Goal: Check status: Check status

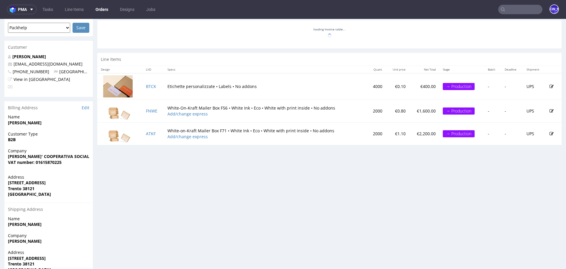
scroll to position [256, 0]
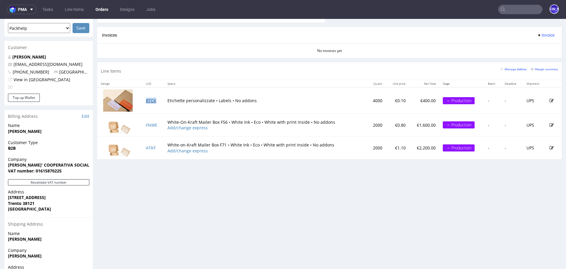
click at [148, 99] on link "BTCK" at bounding box center [151, 101] width 10 height 6
click at [148, 121] on td "FNWE" at bounding box center [153, 124] width 22 height 23
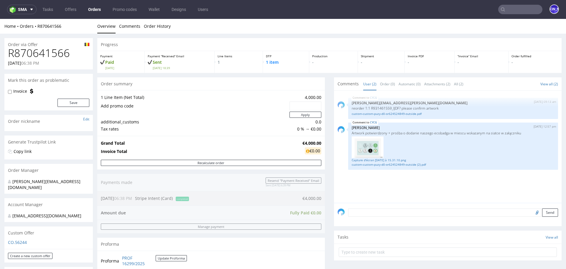
click at [60, 53] on h1 "R870641566" at bounding box center [48, 53] width 81 height 12
copy h1 "R870641566"
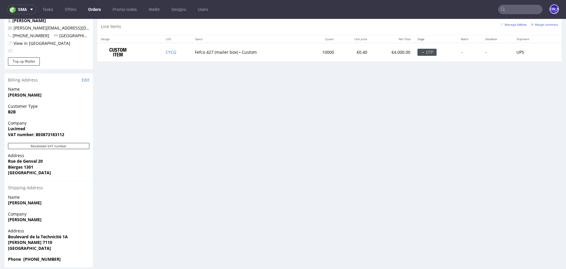
click at [180, 51] on td "CYCG" at bounding box center [176, 52] width 29 height 19
click at [177, 50] on td "CYCG" at bounding box center [176, 52] width 29 height 19
copy link "CYCG"
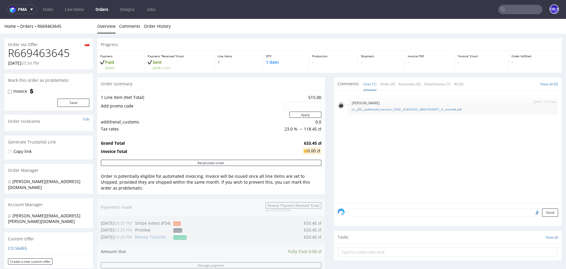
click at [102, 7] on link "Orders" at bounding box center [102, 9] width 20 height 9
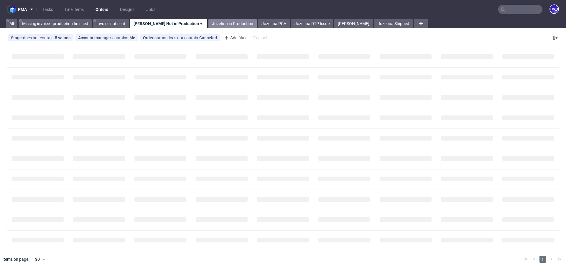
click at [229, 25] on link "Jozefina in Production" at bounding box center [232, 23] width 48 height 9
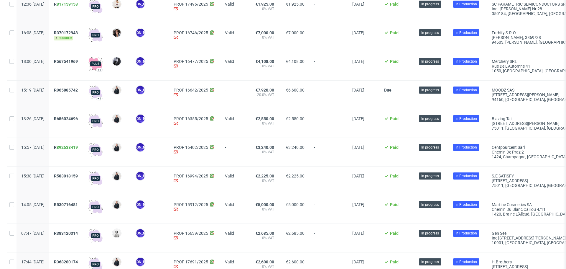
scroll to position [149, 0]
click at [78, 89] on span "R065885742" at bounding box center [66, 89] width 24 height 5
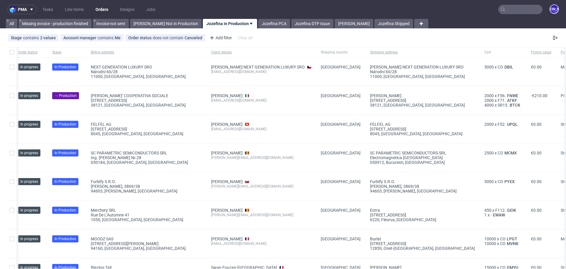
scroll to position [0, 437]
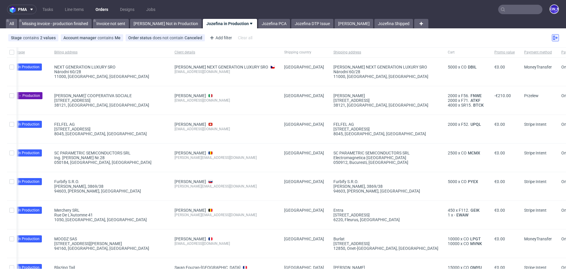
click at [553, 37] on icon at bounding box center [555, 37] width 5 height 5
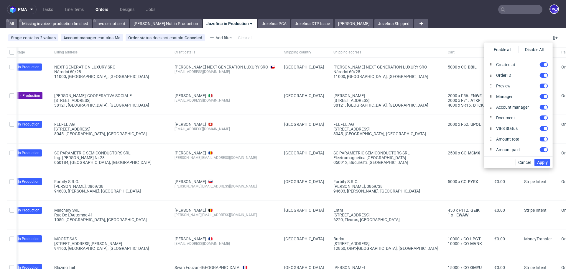
click at [437, 42] on div "Stage contains 2 values Production, In production Account manager contains Me O…" at bounding box center [283, 38] width 566 height 14
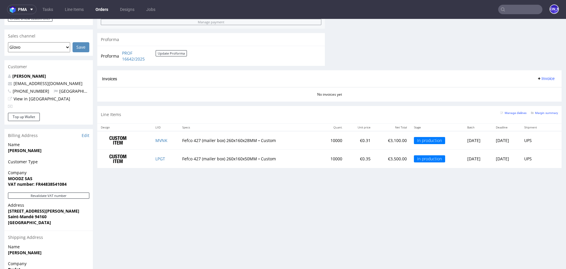
scroll to position [281, 0]
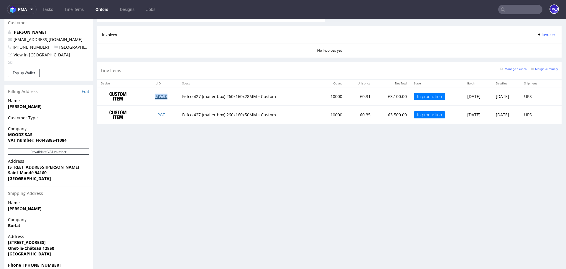
click at [156, 96] on link "MVNK" at bounding box center [161, 96] width 12 height 6
click at [157, 112] on link "LPGT" at bounding box center [160, 115] width 10 height 6
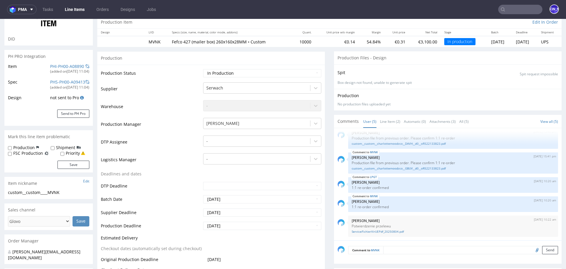
scroll to position [58, 0]
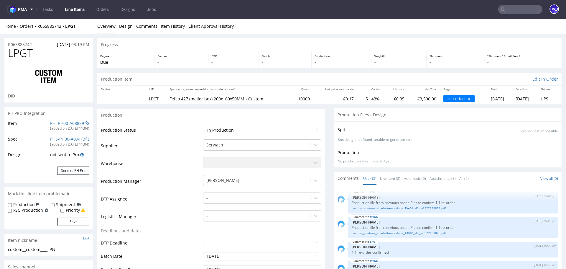
scroll to position [8, 0]
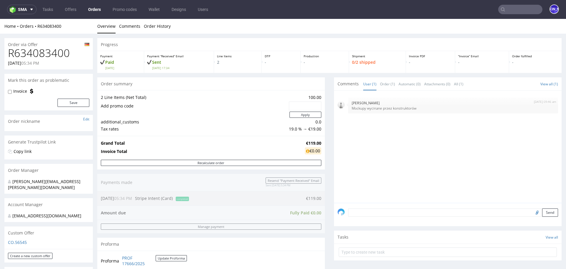
click at [92, 11] on link "Orders" at bounding box center [95, 9] width 20 height 9
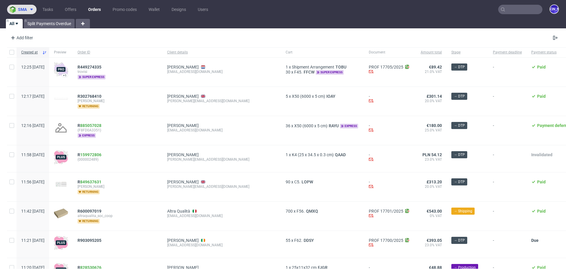
click at [34, 9] on icon at bounding box center [31, 9] width 5 height 5
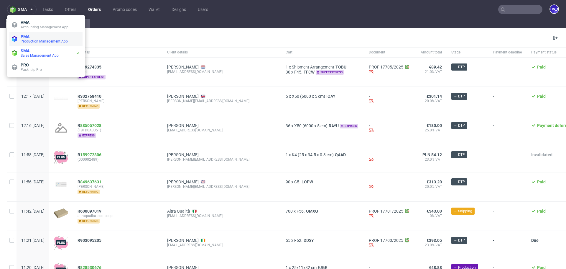
click at [32, 36] on span "PMA" at bounding box center [51, 36] width 60 height 5
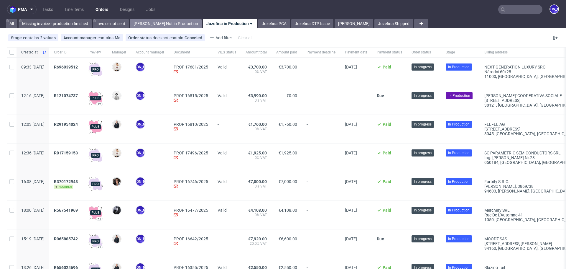
click at [159, 24] on link "Jozefina Not in Production" at bounding box center [166, 23] width 72 height 9
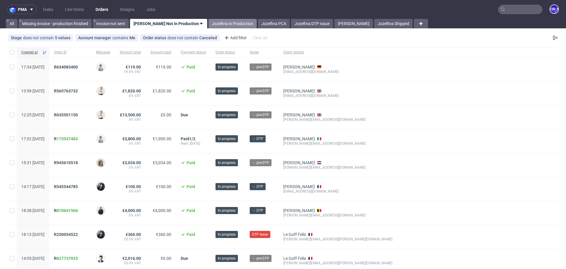
click at [225, 25] on link "Jozefina in Production" at bounding box center [232, 23] width 48 height 9
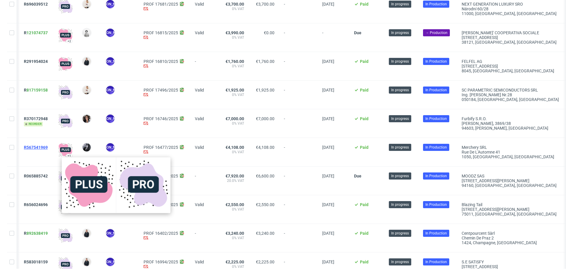
scroll to position [0, 28]
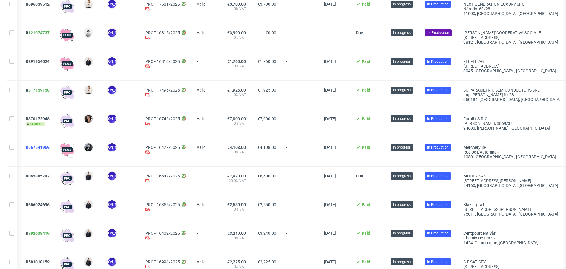
click at [50, 145] on span "R567541969" at bounding box center [38, 147] width 24 height 5
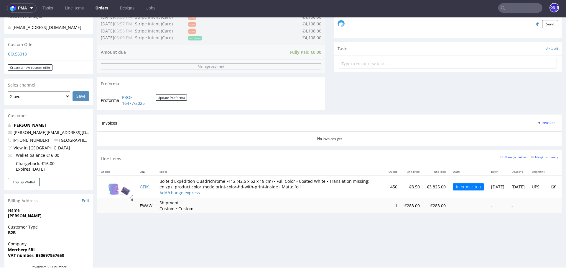
scroll to position [225, 0]
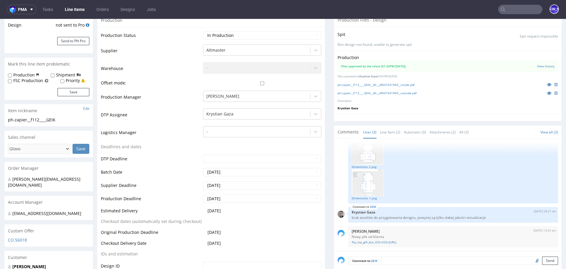
scroll to position [123, 0]
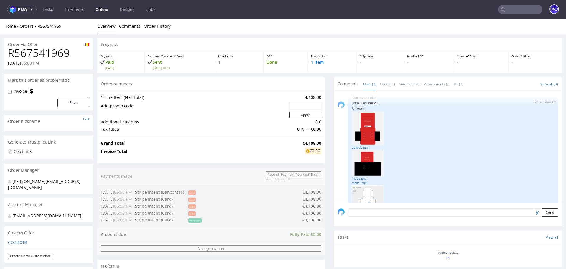
scroll to position [94, 0]
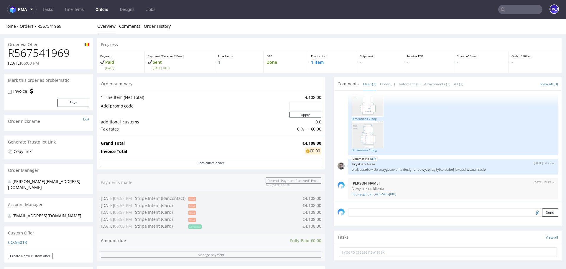
click at [102, 9] on link "Orders" at bounding box center [102, 9] width 20 height 9
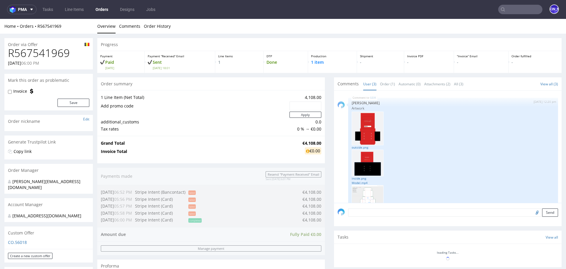
scroll to position [94, 0]
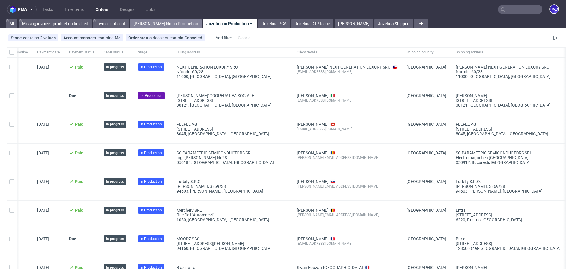
click at [164, 24] on link "Jozefina Not in Production" at bounding box center [166, 23] width 72 height 9
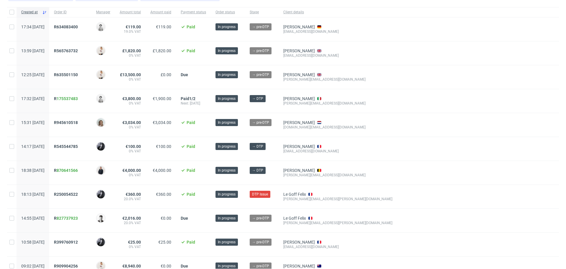
scroll to position [41, 0]
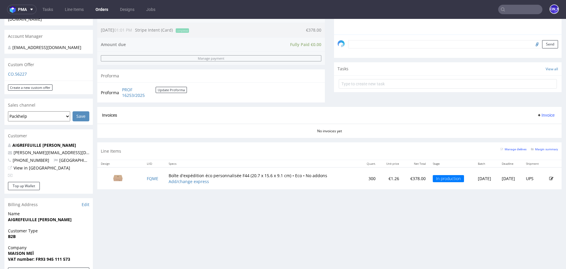
scroll to position [178, 0]
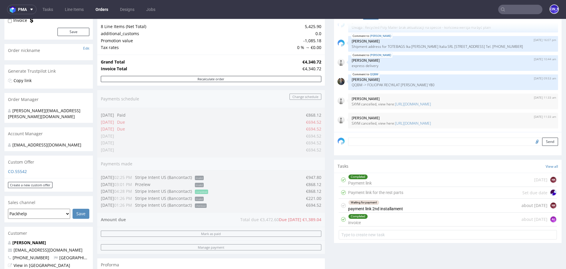
scroll to position [70, 0]
drag, startPoint x: 100, startPoint y: 121, endPoint x: 269, endPoint y: 132, distance: 169.3
click at [269, 132] on div "Order summary 8 Line Items (Net Total) 5,425.90 additional_customs 0.0 Promotio…" at bounding box center [211, 151] width 228 height 289
drag, startPoint x: 99, startPoint y: 113, endPoint x: 306, endPoint y: 149, distance: 209.9
click at [306, 149] on div "Order summary 8 Line Items (Net Total) 5,425.90 additional_customs 0.0 Promotio…" at bounding box center [211, 151] width 228 height 289
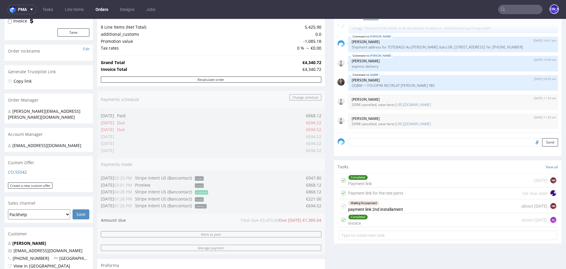
drag, startPoint x: 317, startPoint y: 150, endPoint x: 219, endPoint y: 135, distance: 99.3
click at [219, 136] on div "Order summary 8 Line Items (Net Total) 5,425.90 additional_customs 0.0 Promotio…" at bounding box center [211, 151] width 228 height 289
drag, startPoint x: 319, startPoint y: 218, endPoint x: 267, endPoint y: 215, distance: 52.0
click at [267, 215] on div "Order summary 8 Line Items (Net Total) 5,425.90 additional_customs 0.0 Promotio…" at bounding box center [211, 151] width 228 height 289
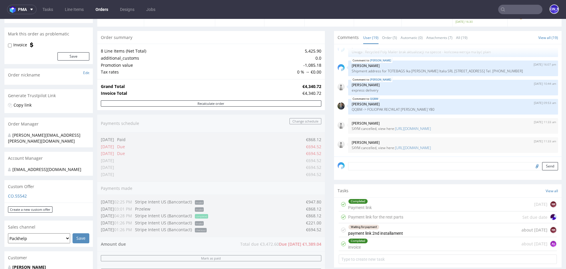
scroll to position [47, 0]
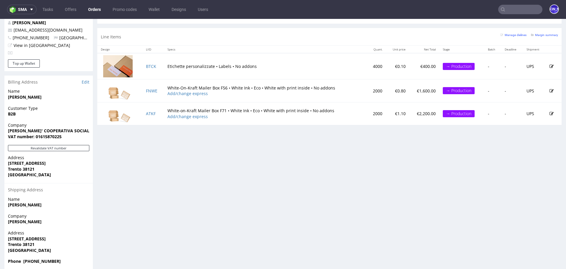
scroll to position [292, 0]
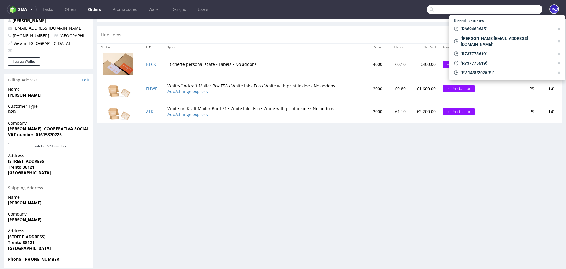
click at [508, 6] on input "text" at bounding box center [485, 9] width 116 height 9
paste input "[PERSON_NAME][EMAIL_ADDRESS][PERSON_NAME][DOMAIN_NAME]"
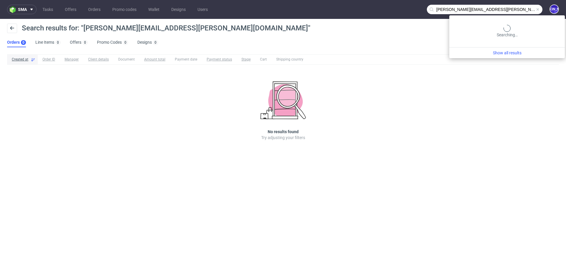
click at [508, 8] on input "[PERSON_NAME][EMAIL_ADDRESS][PERSON_NAME][DOMAIN_NAME]" at bounding box center [485, 9] width 116 height 9
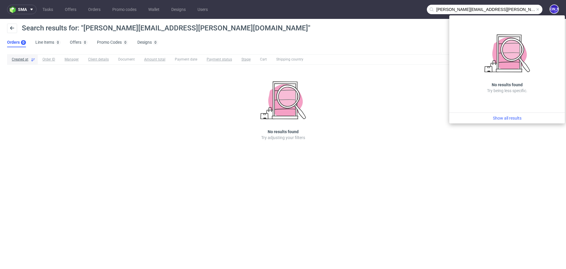
drag, startPoint x: 457, startPoint y: 9, endPoint x: 392, endPoint y: 5, distance: 65.6
click at [392, 5] on nav "sma Tasks Offers Orders Promo codes Wallet Designs Users [PERSON_NAME][EMAIL_AD…" at bounding box center [283, 9] width 566 height 19
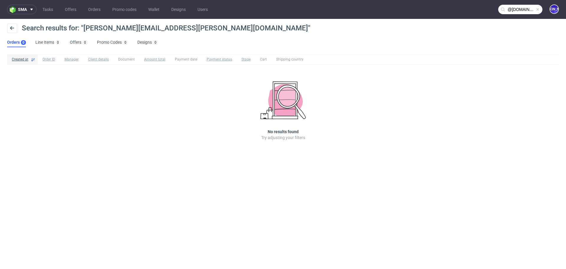
type input "@[DOMAIN_NAME]"
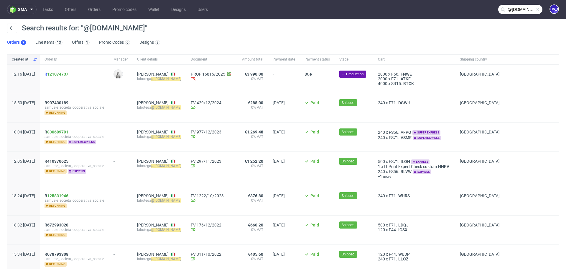
click at [68, 73] on link "121074737" at bounding box center [57, 74] width 21 height 5
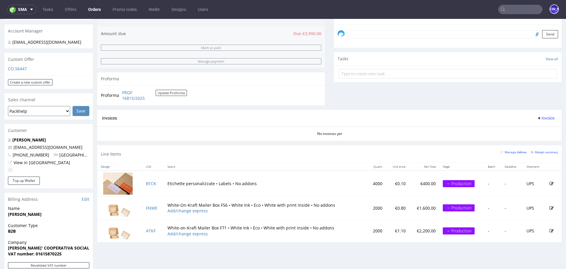
scroll to position [176, 0]
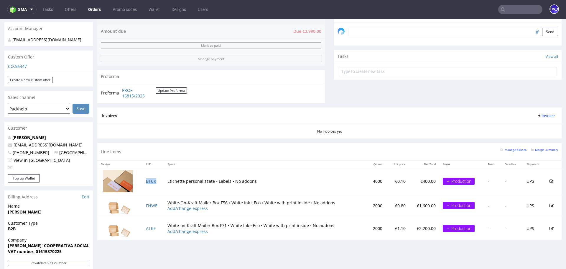
click at [148, 180] on link "BTCK" at bounding box center [151, 181] width 10 height 6
click at [148, 204] on link "FNWE" at bounding box center [151, 205] width 11 height 6
click at [149, 226] on link "ATKF" at bounding box center [151, 228] width 10 height 6
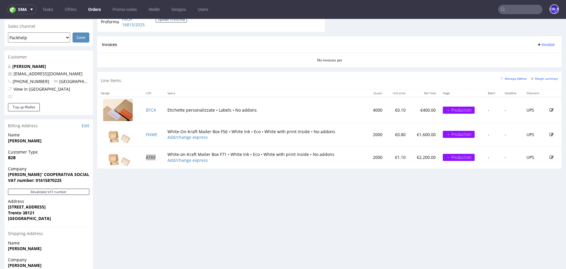
scroll to position [254, 0]
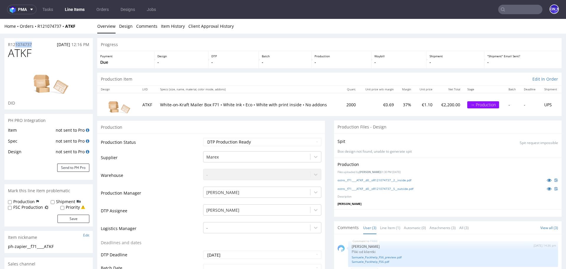
drag, startPoint x: 38, startPoint y: 43, endPoint x: 0, endPoint y: 43, distance: 37.7
copy p "R121074737"
